Goal: Task Accomplishment & Management: Complete application form

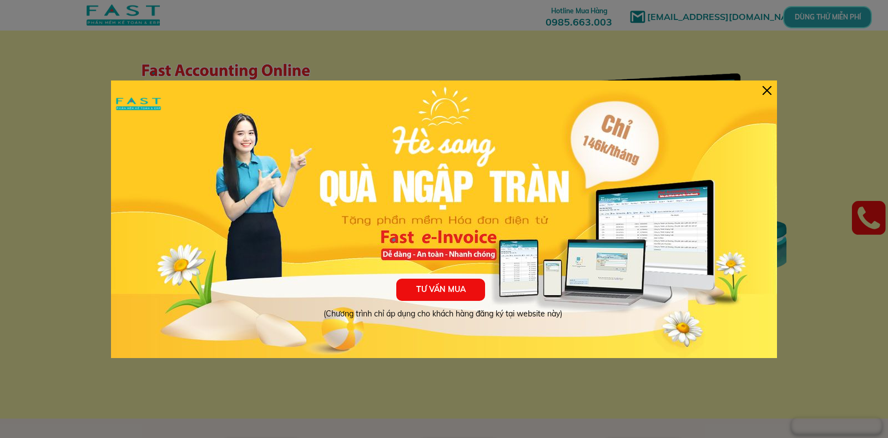
click at [761, 90] on div "TƯ VẤN MUA (Chương trình chỉ áp dụng cho khách hàng đăng ký tại website này)" at bounding box center [444, 218] width 666 height 277
click at [767, 90] on div at bounding box center [766, 90] width 9 height 9
click at [765, 92] on div at bounding box center [766, 90] width 9 height 9
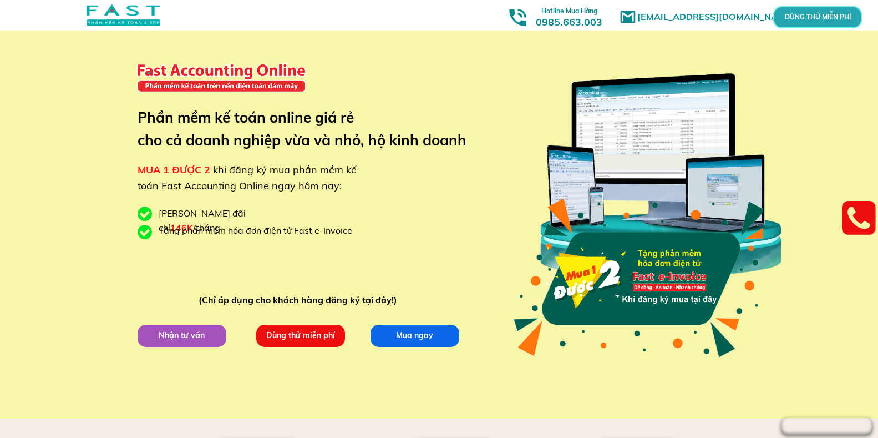
click at [206, 340] on p "Nhận tư vấn" at bounding box center [181, 335] width 89 height 22
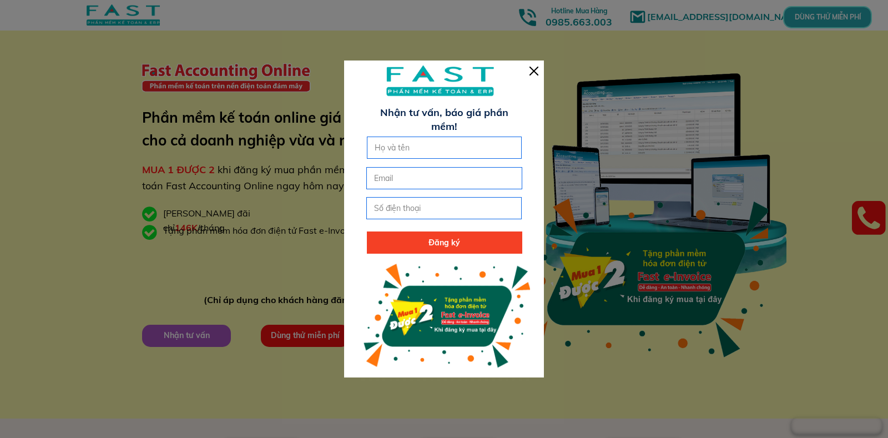
click at [417, 145] on input "text" at bounding box center [444, 147] width 145 height 21
type input "[PERSON_NAME]"
click at [427, 212] on input "tel" at bounding box center [443, 208] width 145 height 21
type input "0352630044"
click at [439, 240] on p "Đăng ký" at bounding box center [444, 242] width 155 height 22
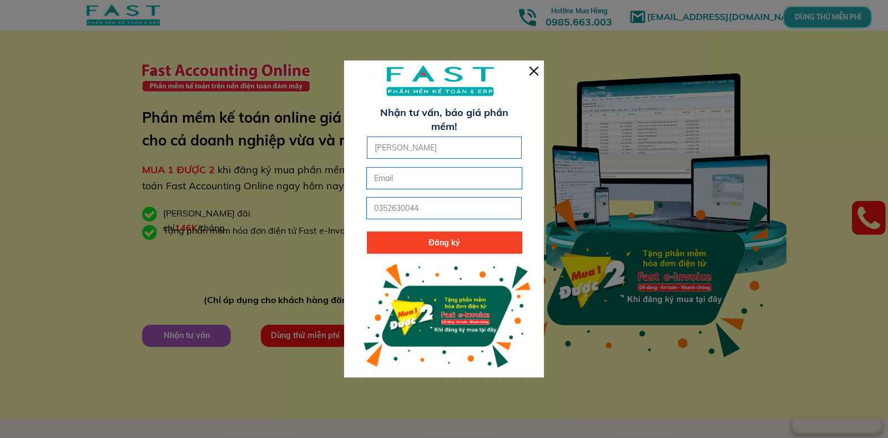
paste input "nhomkhangminhkma@gmail.com"
type input "nhomkhangminhkma@gmail.com"
click at [463, 249] on p "Đăng ký" at bounding box center [444, 242] width 155 height 22
